Goal: Transaction & Acquisition: Register for event/course

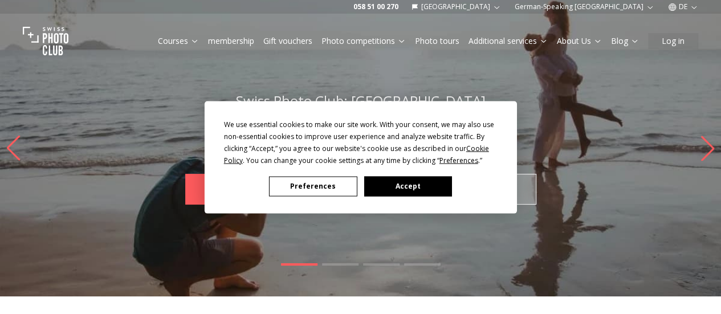
click at [397, 182] on font "Accept" at bounding box center [407, 186] width 25 height 10
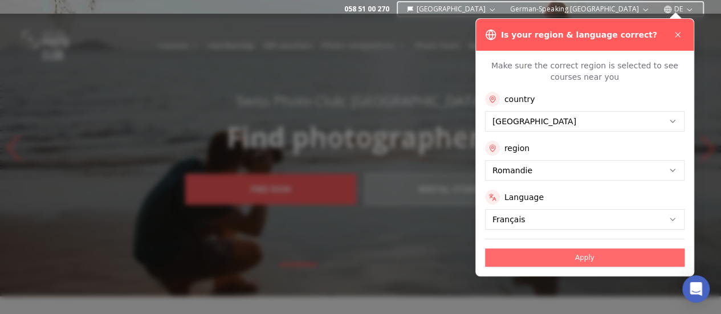
click at [588, 254] on font "Apply" at bounding box center [584, 258] width 19 height 8
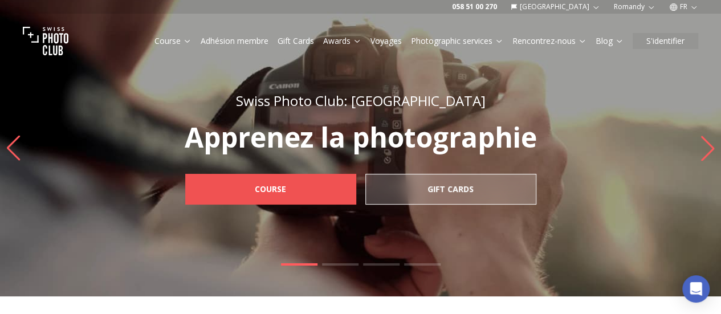
click at [260, 188] on font "Course" at bounding box center [270, 188] width 31 height 11
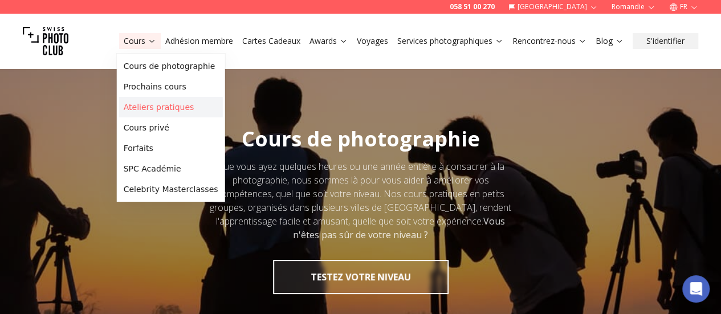
click at [153, 108] on link "Ateliers pratiques" at bounding box center [171, 107] width 104 height 21
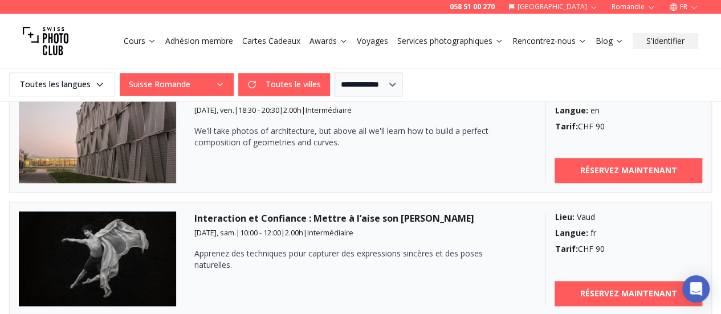
scroll to position [228, 0]
